Goal: Information Seeking & Learning: Learn about a topic

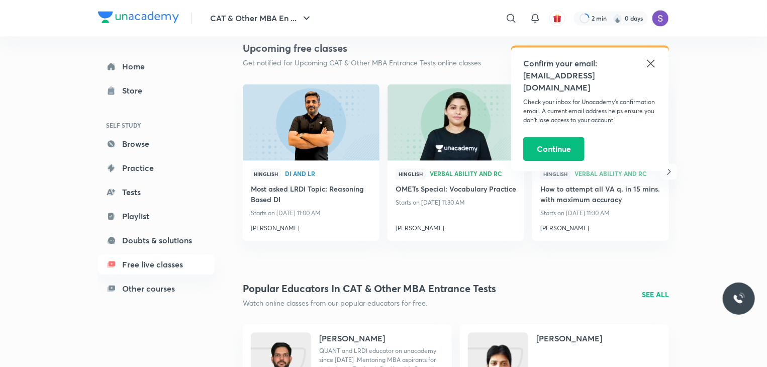
scroll to position [1107, 0]
click at [414, 227] on h4 "[PERSON_NAME]" at bounding box center [456, 225] width 121 height 13
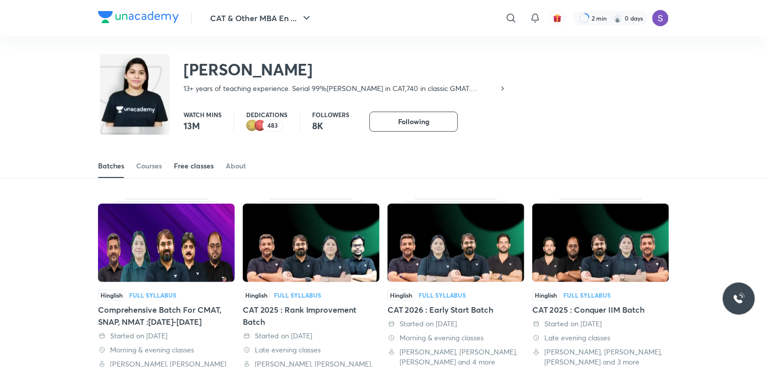
click at [190, 161] on div "Free classes" at bounding box center [194, 166] width 40 height 10
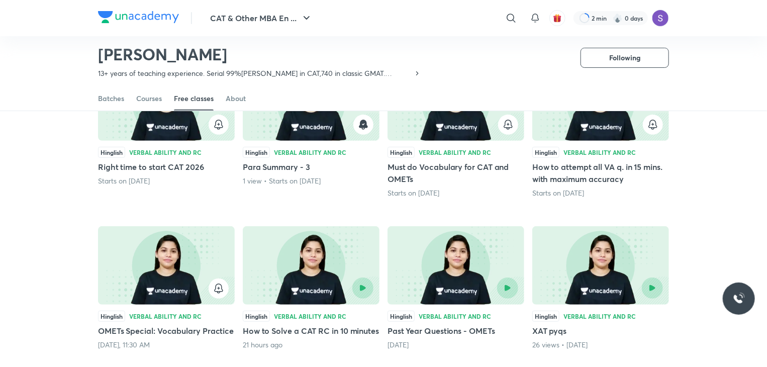
scroll to position [111, 0]
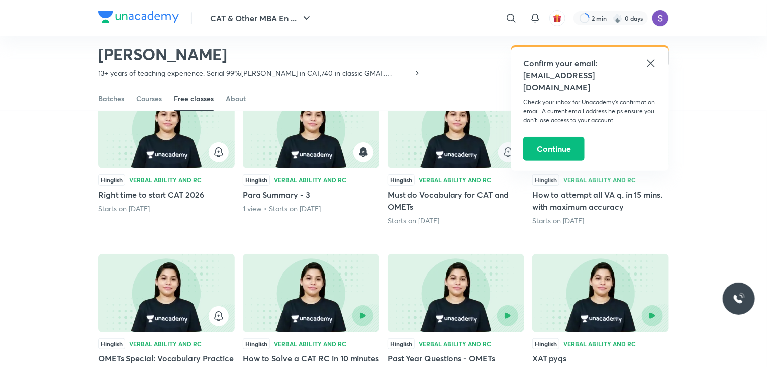
click at [508, 148] on icon "button" at bounding box center [508, 152] width 12 height 12
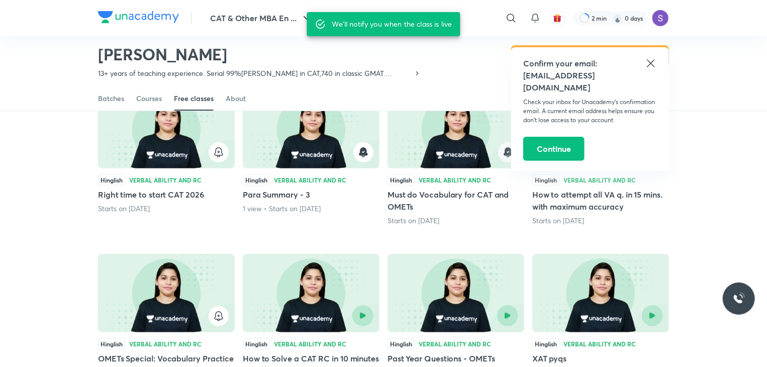
click at [651, 67] on icon at bounding box center [651, 63] width 12 height 12
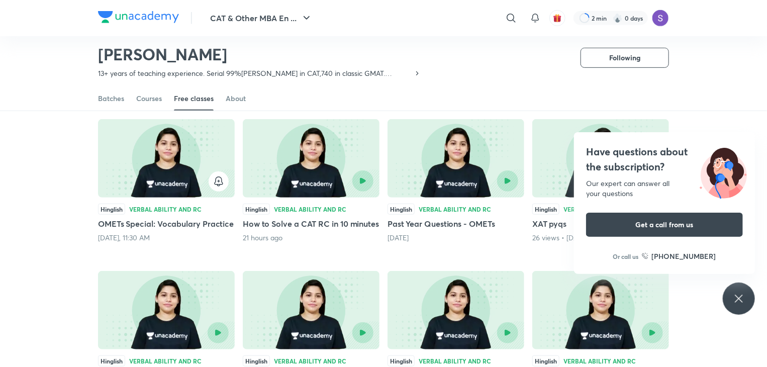
scroll to position [246, 0]
click at [729, 297] on div "Have questions about the subscription? Our expert can answer all your questions…" at bounding box center [739, 299] width 32 height 32
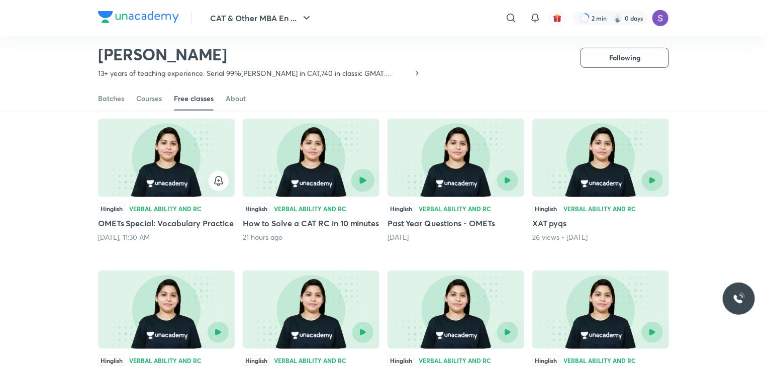
click at [359, 178] on button "button" at bounding box center [362, 180] width 23 height 23
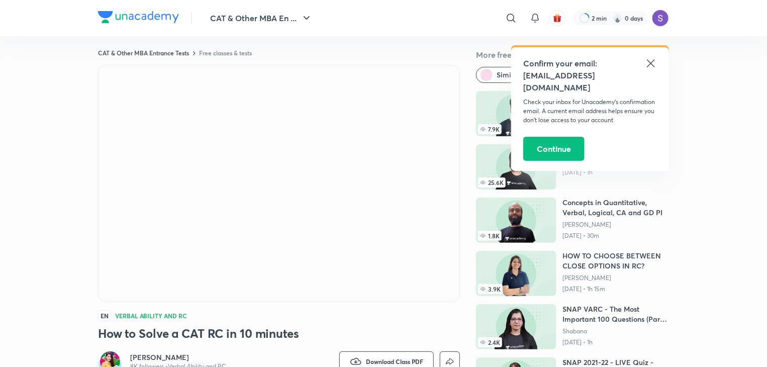
scroll to position [1, 0]
